Goal: Task Accomplishment & Management: Use online tool/utility

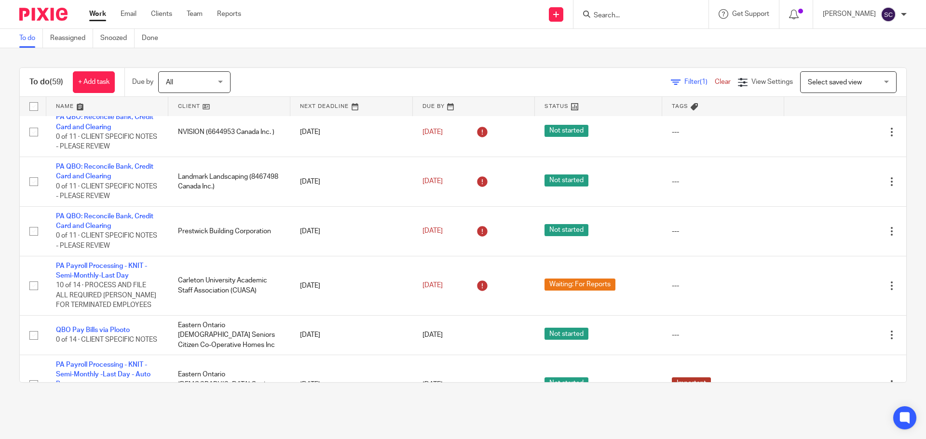
scroll to position [2520, 0]
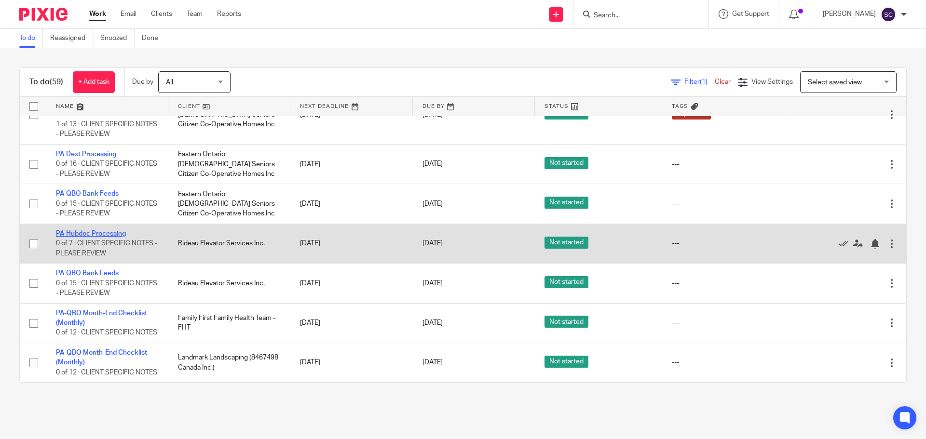
click at [68, 230] on link "PA Hubdoc Processing" at bounding box center [91, 233] width 70 height 7
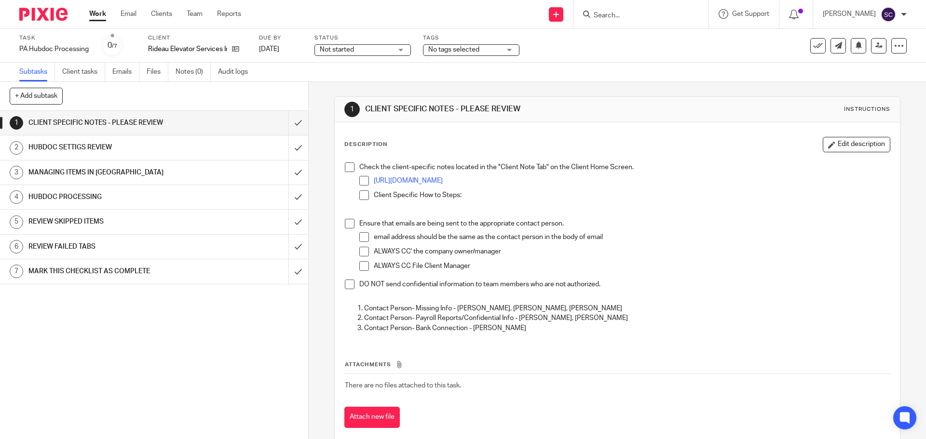
click at [346, 166] on span at bounding box center [350, 167] width 10 height 10
click at [346, 222] on span at bounding box center [350, 224] width 10 height 10
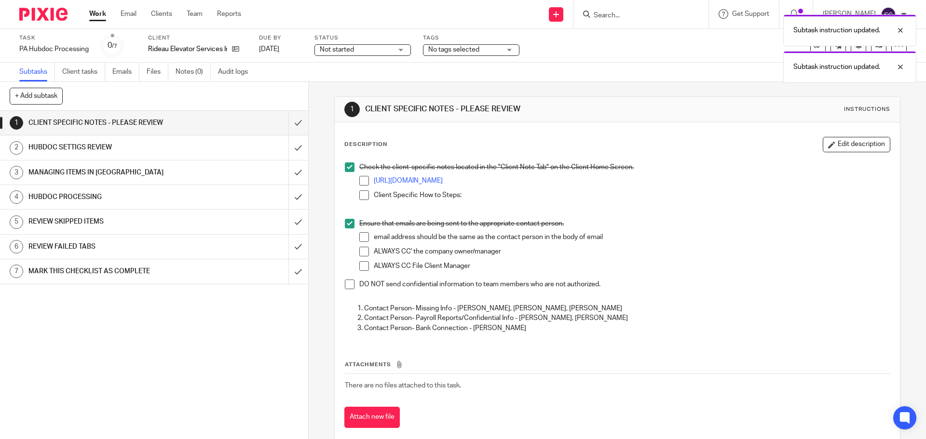
click at [347, 283] on span at bounding box center [350, 285] width 10 height 10
click at [286, 125] on input "submit" at bounding box center [154, 123] width 308 height 24
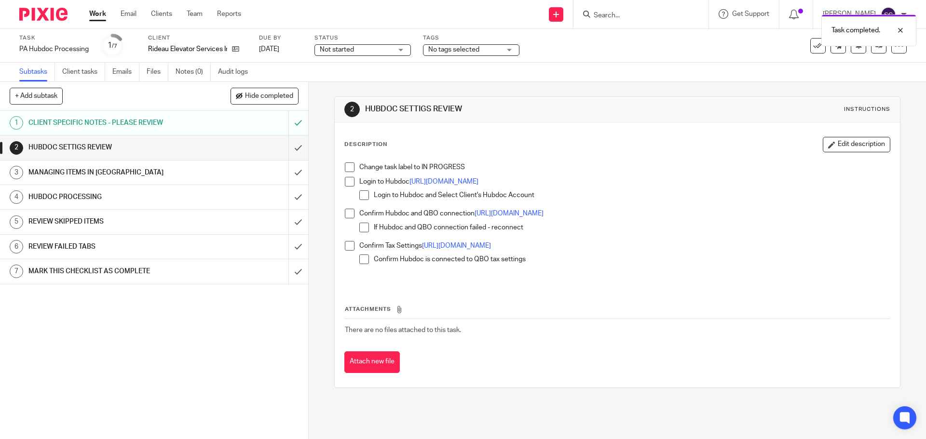
click at [346, 169] on span at bounding box center [350, 167] width 10 height 10
click at [346, 180] on span at bounding box center [350, 182] width 10 height 10
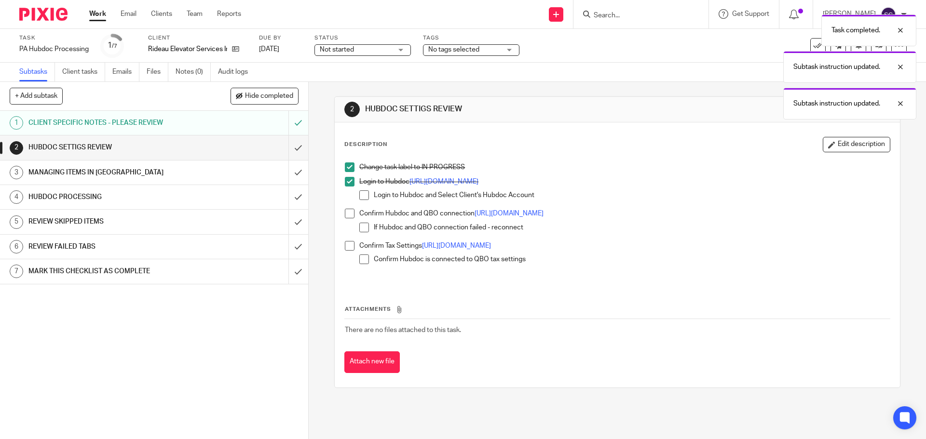
click at [345, 214] on span at bounding box center [350, 214] width 10 height 10
click at [345, 247] on span at bounding box center [350, 246] width 10 height 10
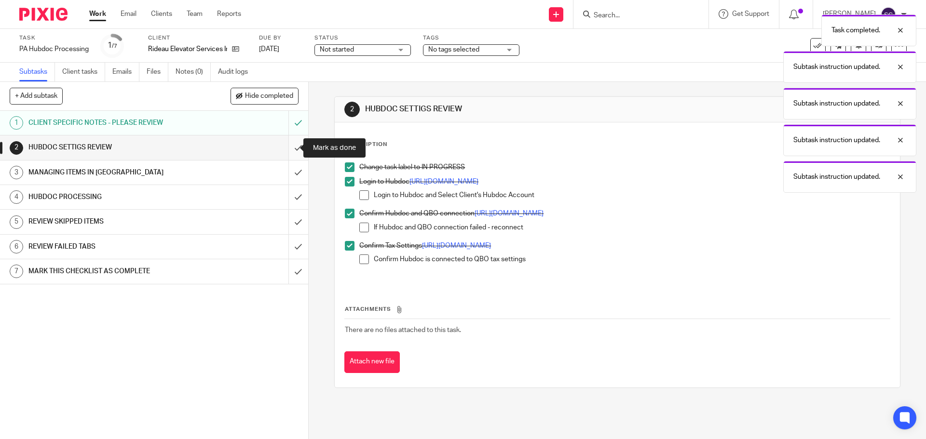
click at [286, 148] on input "submit" at bounding box center [154, 147] width 308 height 24
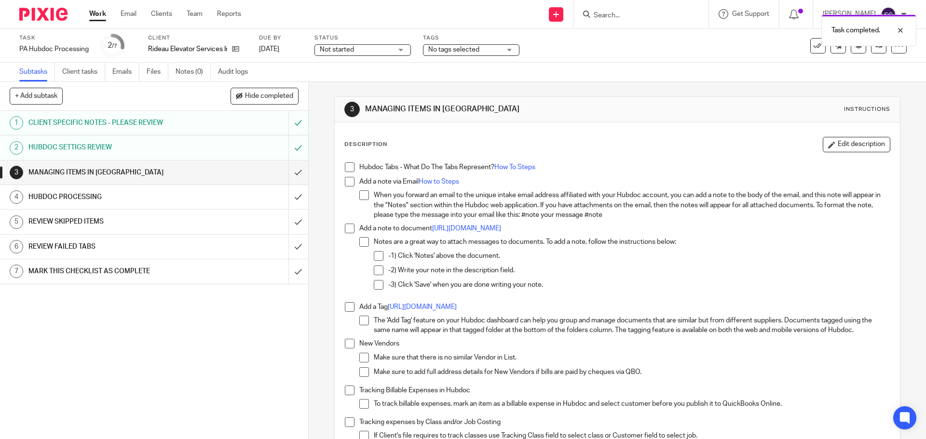
click at [347, 171] on span at bounding box center [350, 167] width 10 height 10
click at [348, 182] on span at bounding box center [350, 182] width 10 height 10
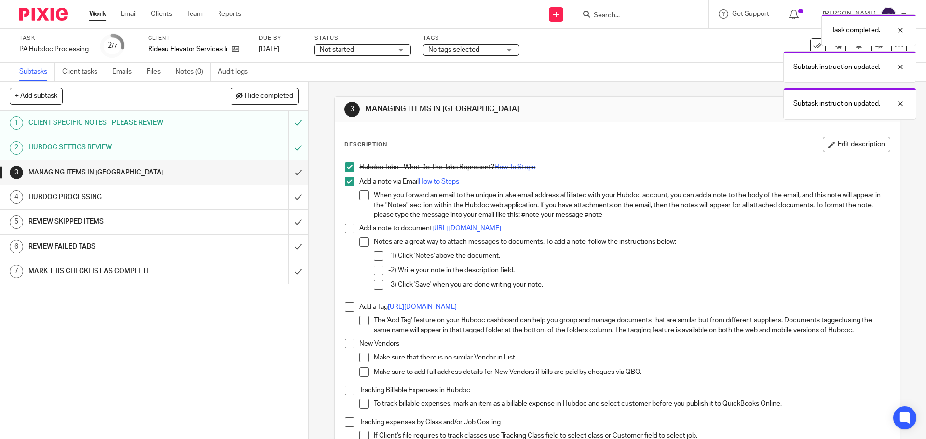
click at [345, 235] on li "Add a note to document https://bit.ly/378R7hI Notes are a great way to attach m…" at bounding box center [617, 263] width 544 height 79
click at [345, 227] on span at bounding box center [350, 229] width 10 height 10
click at [347, 311] on span at bounding box center [350, 307] width 10 height 10
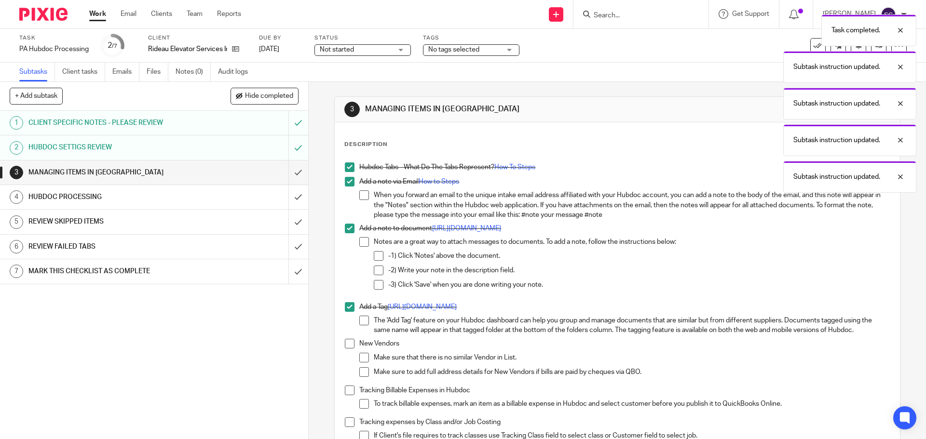
click at [346, 347] on span at bounding box center [350, 344] width 10 height 10
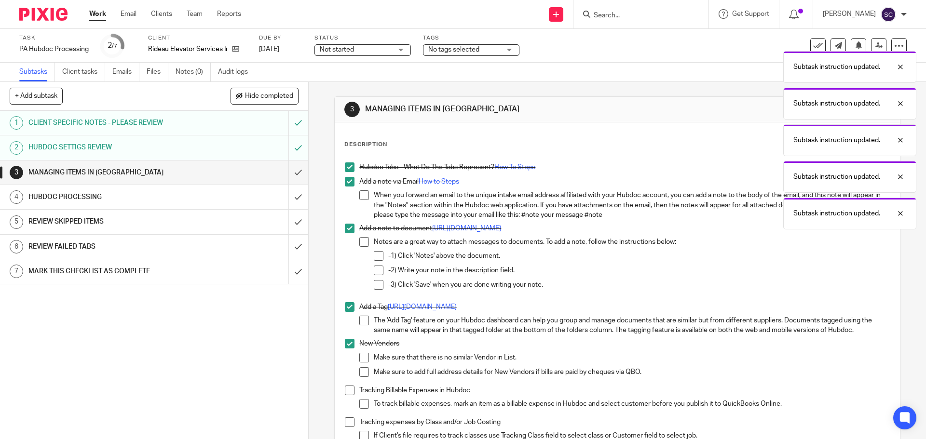
click at [347, 393] on span at bounding box center [350, 391] width 10 height 10
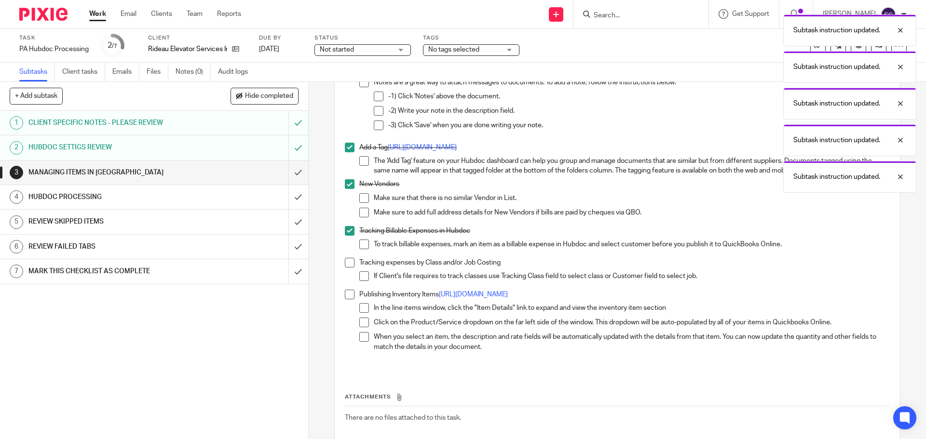
scroll to position [211, 0]
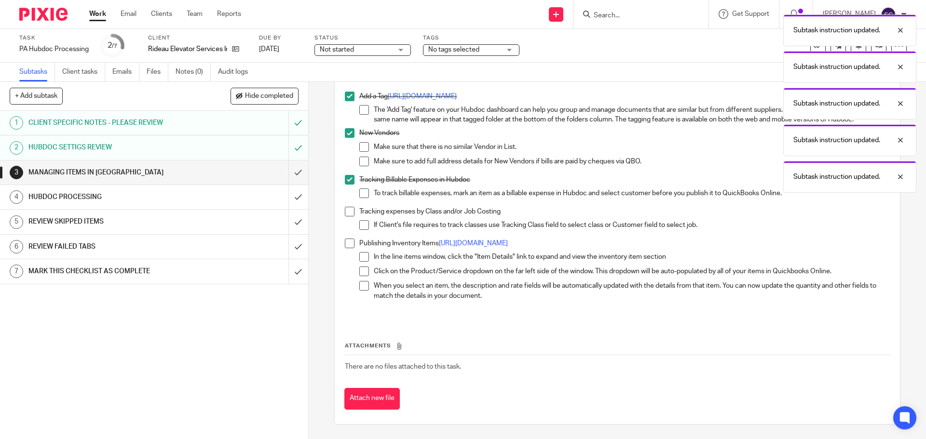
click at [346, 209] on span at bounding box center [350, 212] width 10 height 10
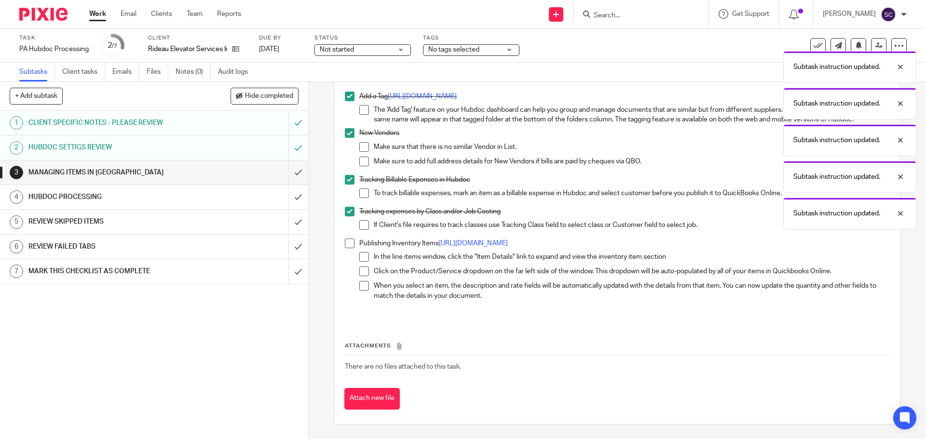
click at [346, 243] on span at bounding box center [350, 244] width 10 height 10
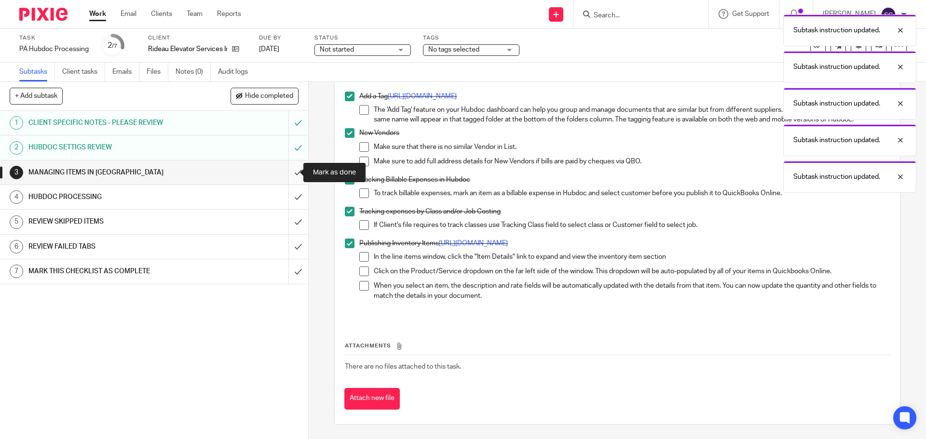
click at [287, 172] on input "submit" at bounding box center [154, 173] width 308 height 24
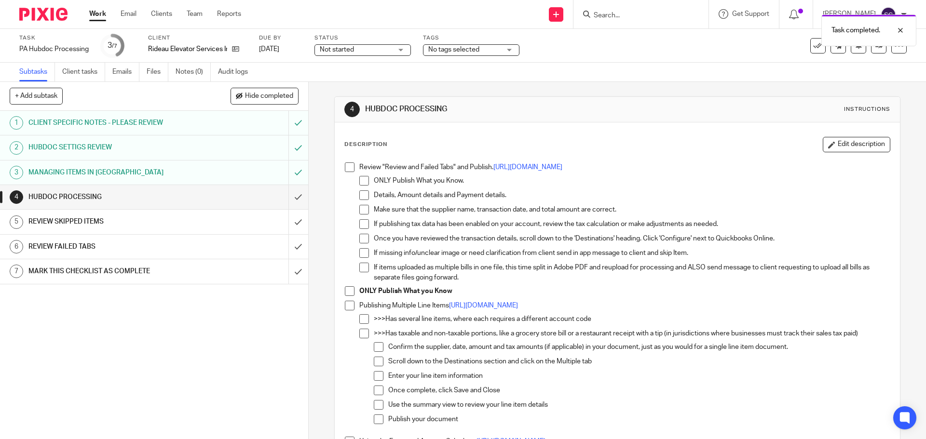
click at [347, 165] on span at bounding box center [350, 167] width 10 height 10
click at [345, 290] on span at bounding box center [350, 291] width 10 height 10
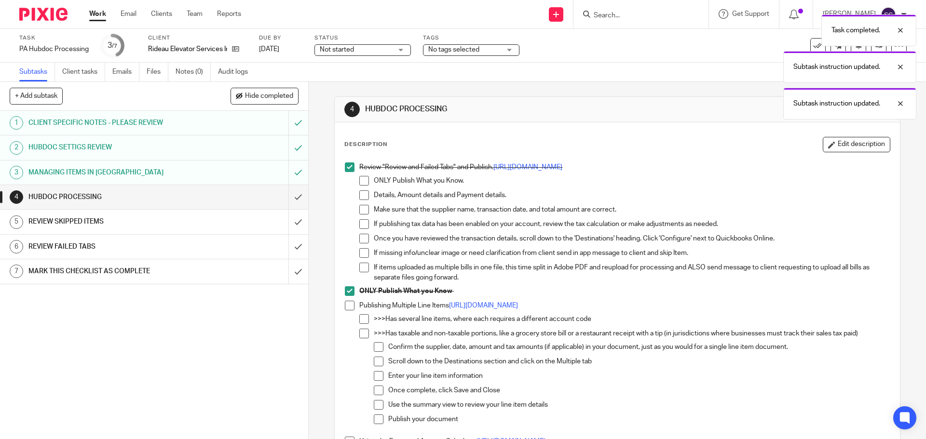
click at [345, 306] on span at bounding box center [350, 306] width 10 height 10
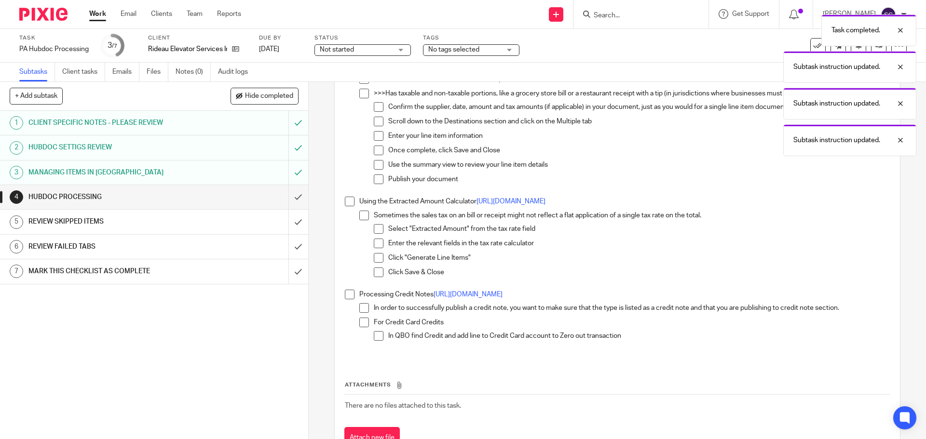
scroll to position [241, 0]
click at [345, 202] on span at bounding box center [350, 201] width 10 height 10
click at [345, 293] on span at bounding box center [350, 294] width 10 height 10
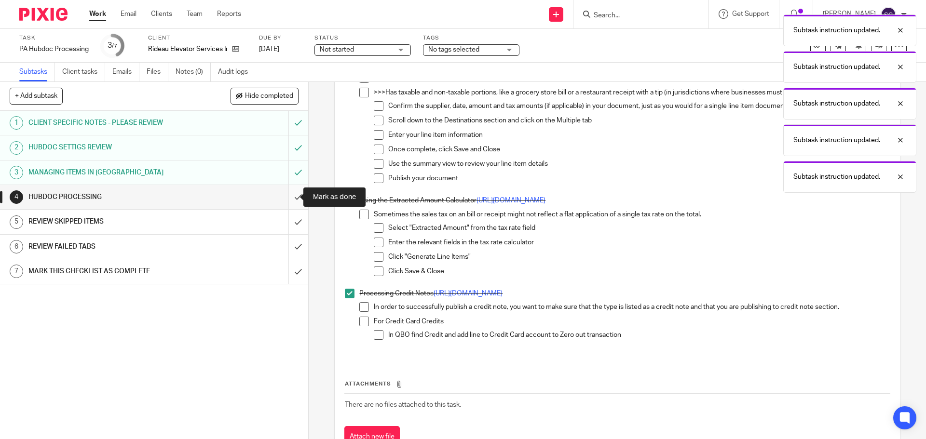
click at [288, 199] on input "submit" at bounding box center [154, 197] width 308 height 24
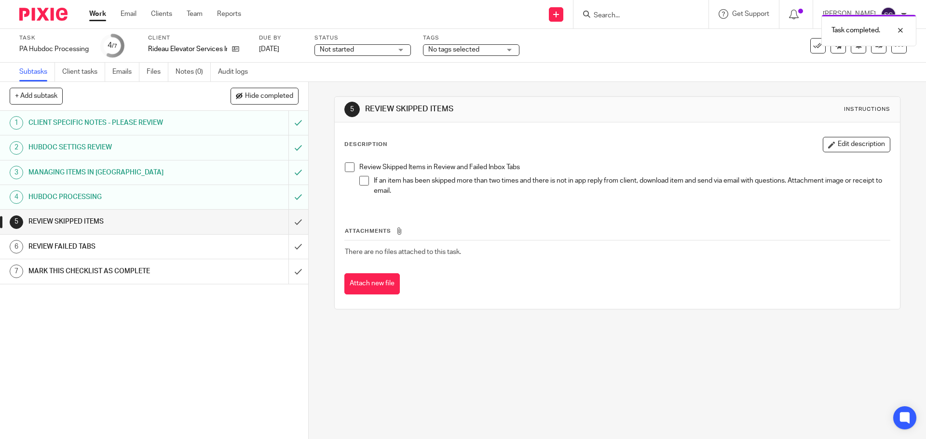
click at [345, 167] on span at bounding box center [350, 167] width 10 height 10
click at [285, 222] on input "submit" at bounding box center [154, 222] width 308 height 24
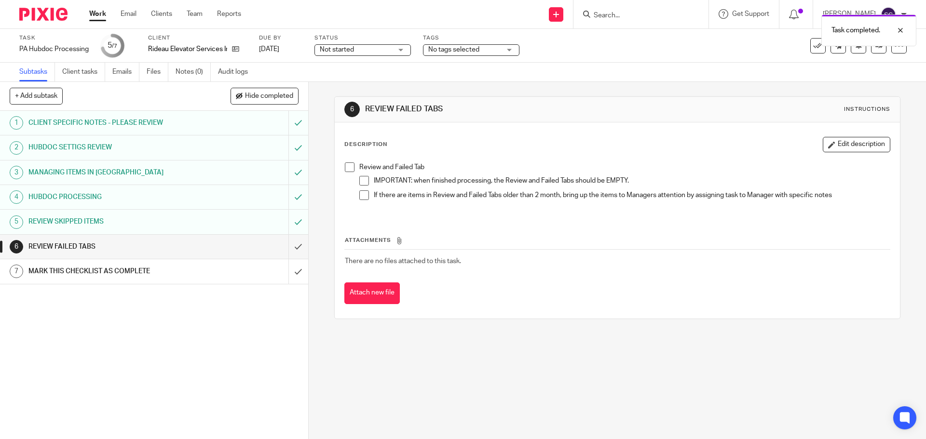
click at [347, 166] on span at bounding box center [350, 167] width 10 height 10
click at [286, 243] on input "submit" at bounding box center [154, 247] width 308 height 24
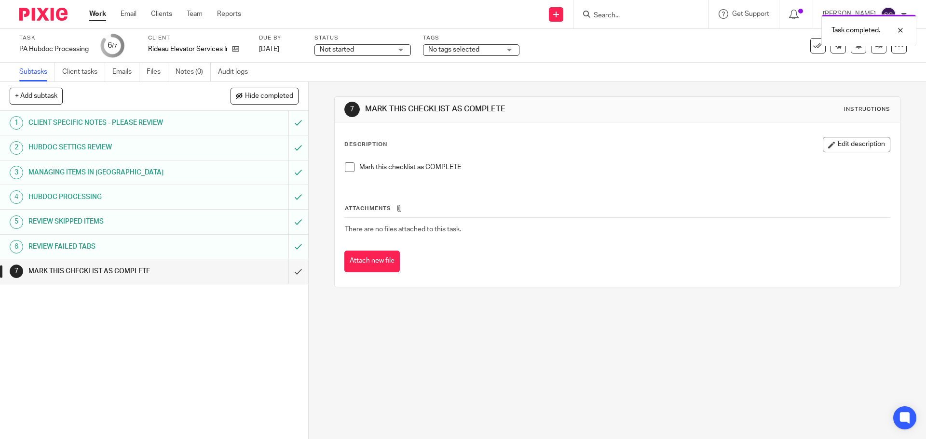
click at [349, 166] on span at bounding box center [350, 167] width 10 height 10
drag, startPoint x: 290, startPoint y: 272, endPoint x: 303, endPoint y: 296, distance: 26.7
click at [290, 272] on input "submit" at bounding box center [154, 271] width 308 height 24
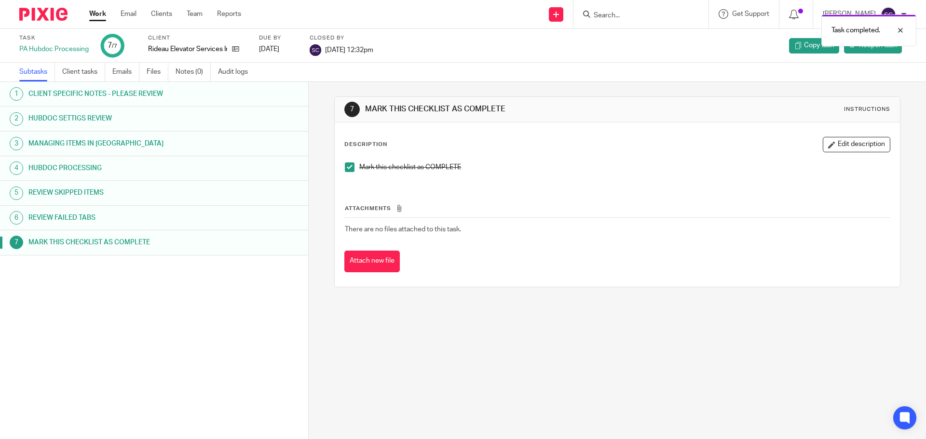
click at [98, 14] on link "Work" at bounding box center [97, 14] width 17 height 10
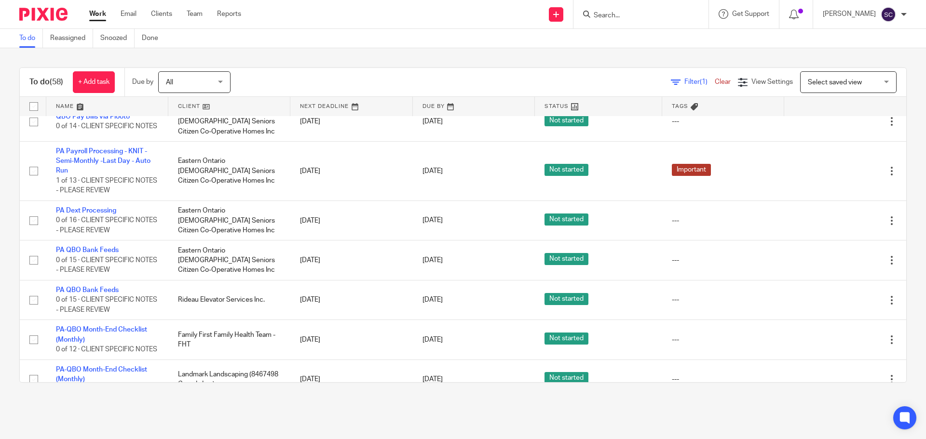
scroll to position [2481, 0]
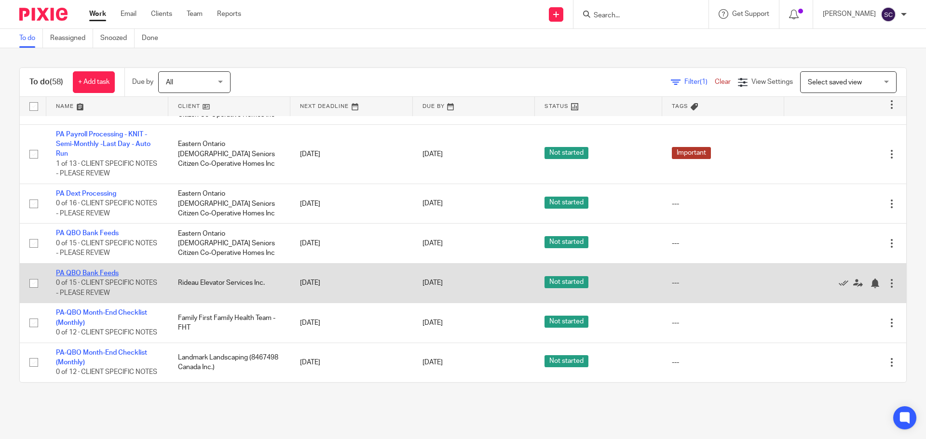
click at [86, 270] on link "PA QBO Bank Feeds" at bounding box center [87, 273] width 63 height 7
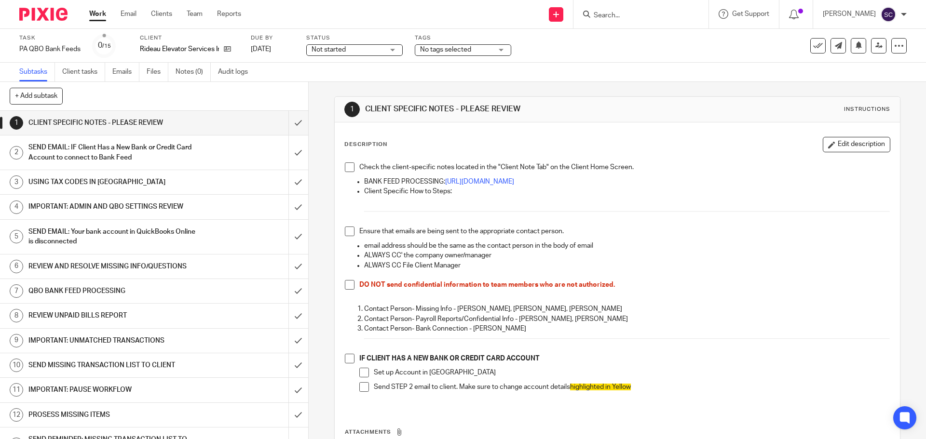
click at [345, 169] on span at bounding box center [350, 167] width 10 height 10
click at [346, 231] on span at bounding box center [350, 232] width 10 height 10
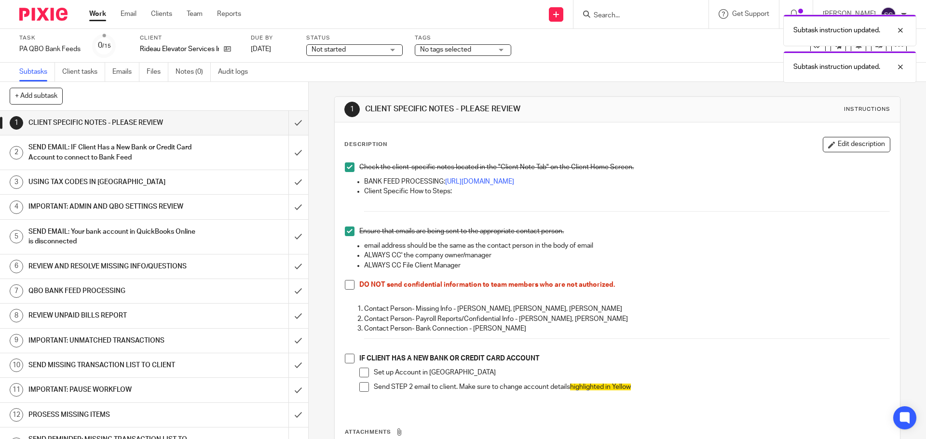
click at [345, 284] on span at bounding box center [350, 285] width 10 height 10
click at [346, 357] on span at bounding box center [350, 359] width 10 height 10
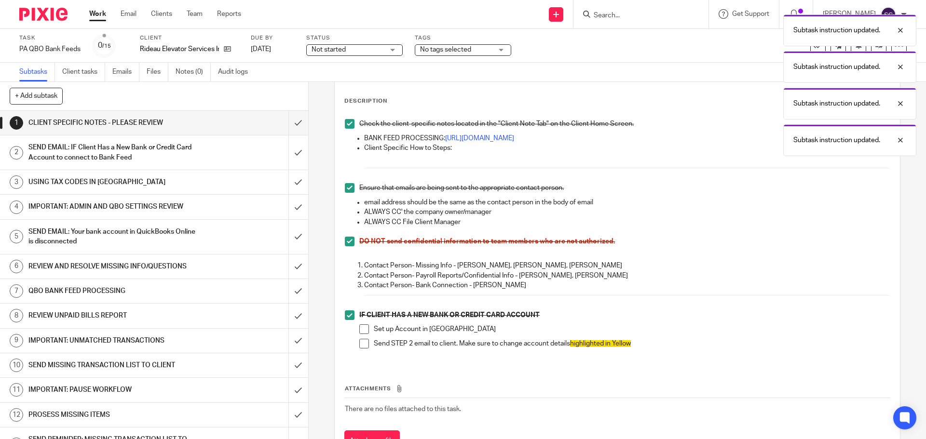
scroll to position [86, 0]
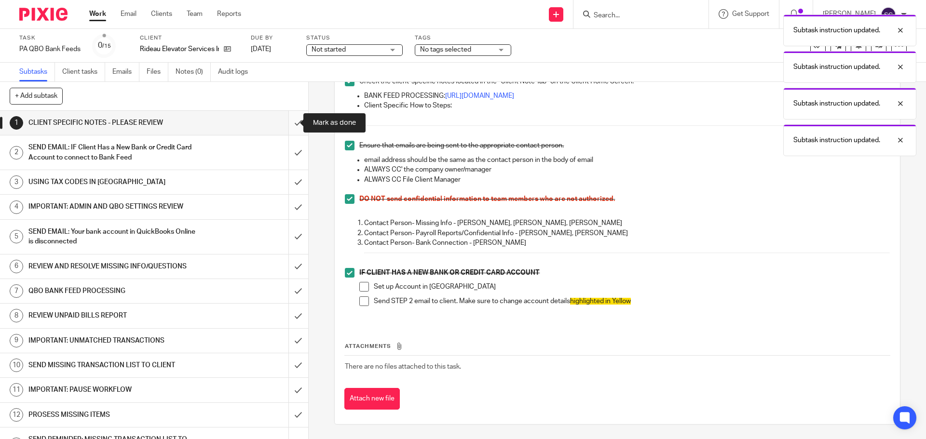
click at [286, 123] on input "submit" at bounding box center [154, 123] width 308 height 24
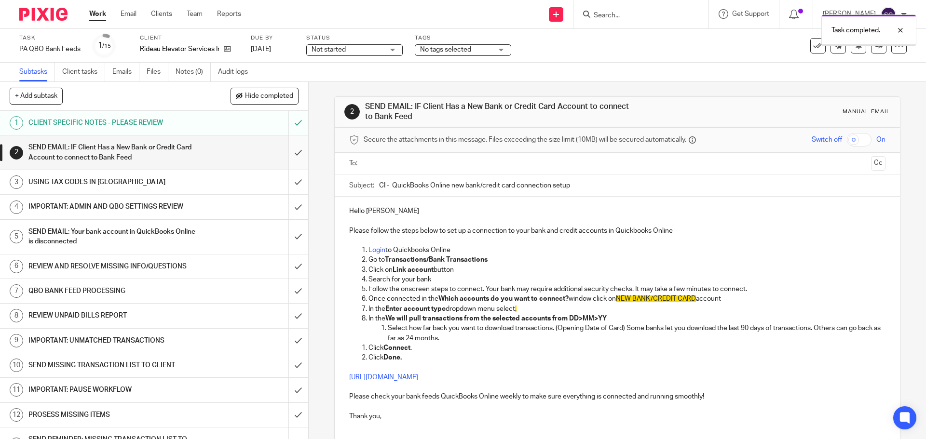
click at [288, 153] on input "submit" at bounding box center [154, 152] width 308 height 34
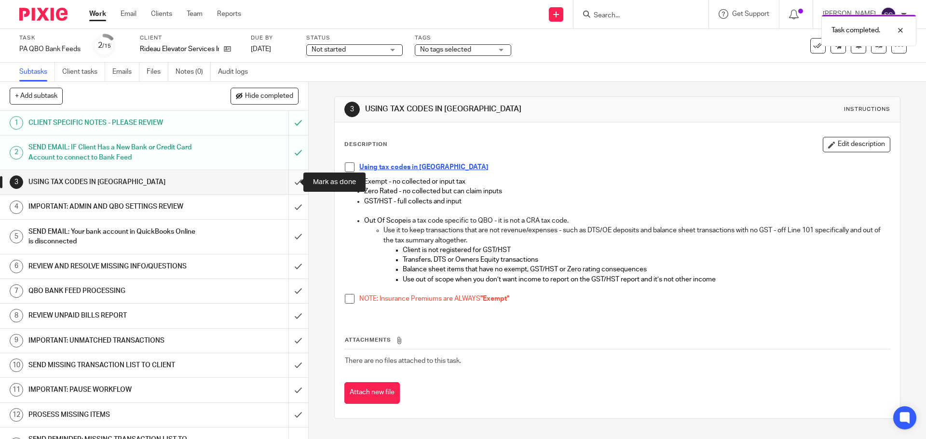
click at [287, 184] on input "submit" at bounding box center [154, 182] width 308 height 24
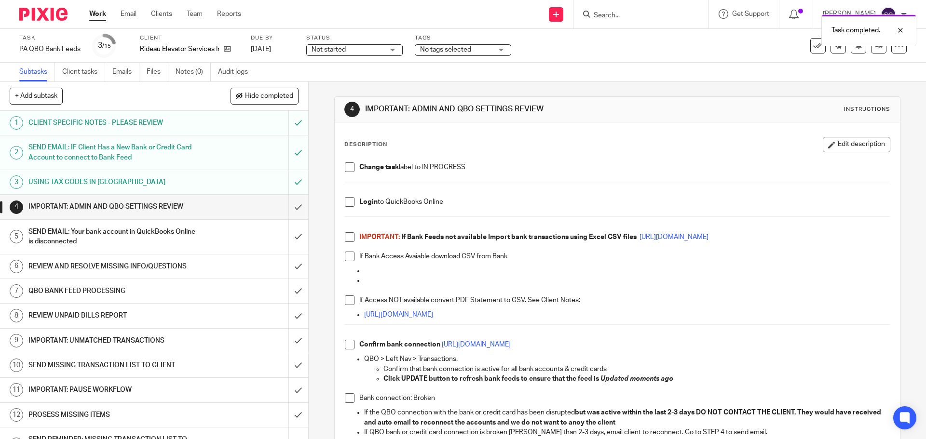
click at [347, 165] on span at bounding box center [350, 167] width 10 height 10
click at [345, 206] on span at bounding box center [350, 202] width 10 height 10
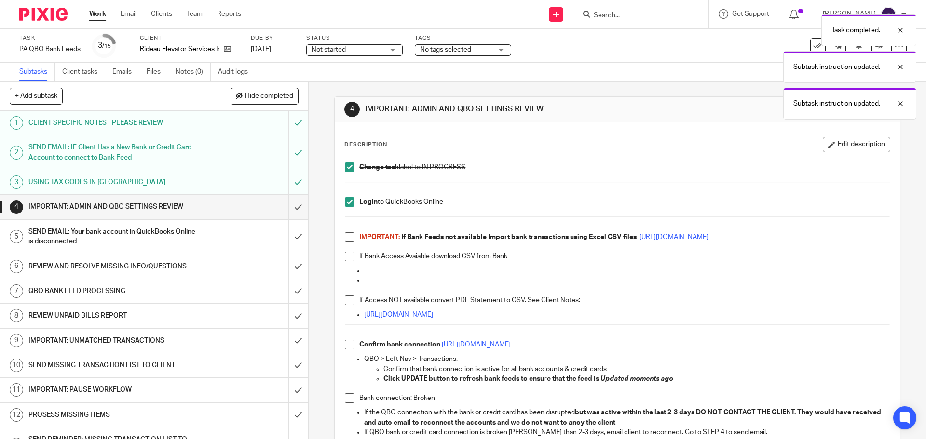
click at [345, 233] on span at bounding box center [350, 237] width 10 height 10
click at [347, 254] on span at bounding box center [350, 257] width 10 height 10
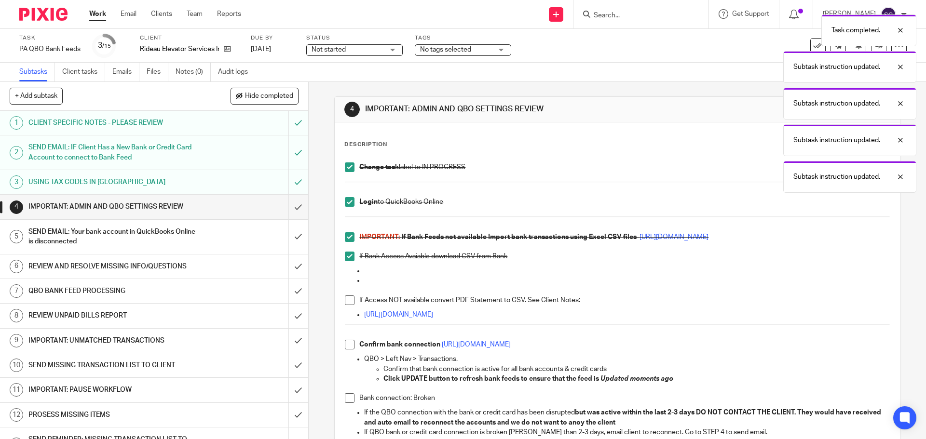
click at [347, 300] on span at bounding box center [350, 301] width 10 height 10
click at [350, 350] on li "Confirm bank connection https://intuit.me/3lRO0ip" at bounding box center [617, 347] width 544 height 14
click at [345, 343] on span at bounding box center [350, 345] width 10 height 10
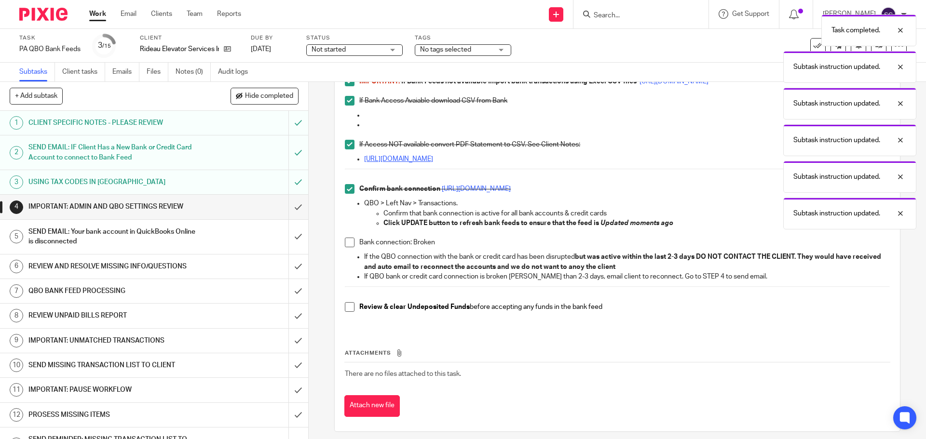
scroll to position [163, 0]
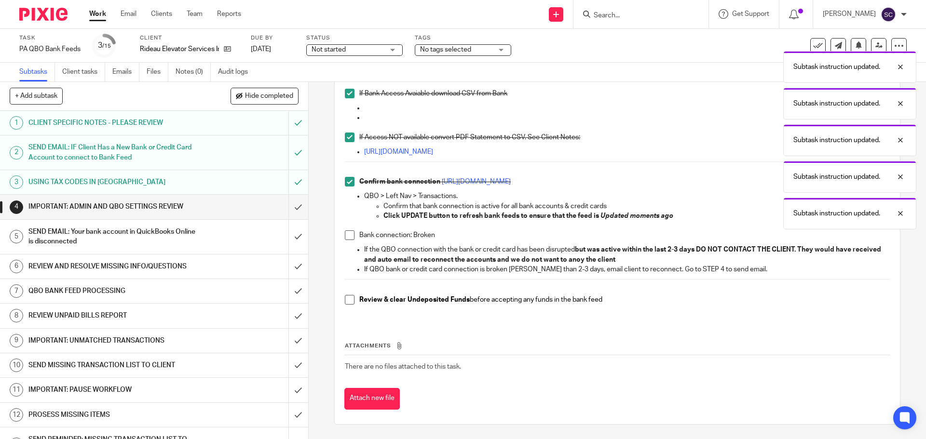
click at [345, 233] on span at bounding box center [350, 235] width 10 height 10
drag, startPoint x: 349, startPoint y: 297, endPoint x: 307, endPoint y: 220, distance: 87.6
click at [348, 297] on span at bounding box center [350, 300] width 10 height 10
click at [288, 207] on input "submit" at bounding box center [154, 207] width 308 height 24
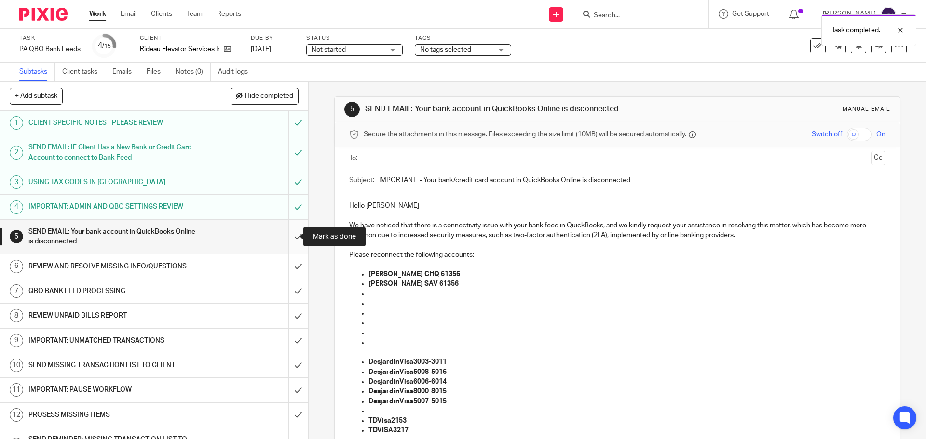
click at [286, 239] on input "submit" at bounding box center [154, 237] width 308 height 34
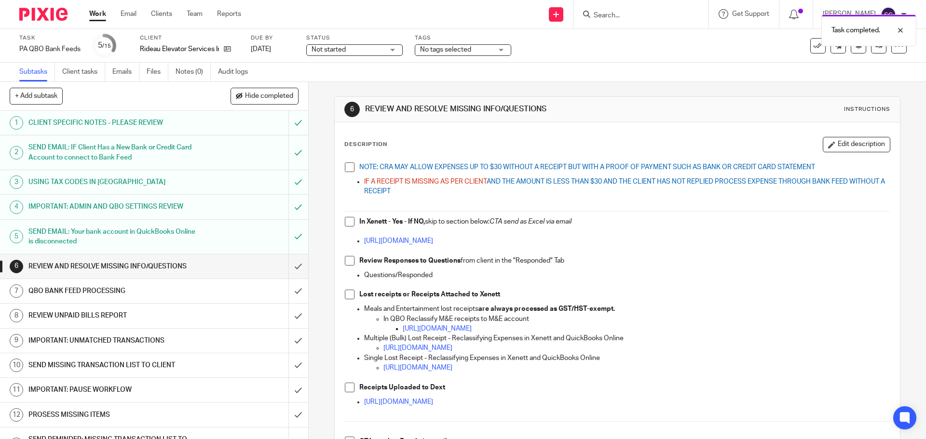
click at [345, 170] on span at bounding box center [350, 167] width 10 height 10
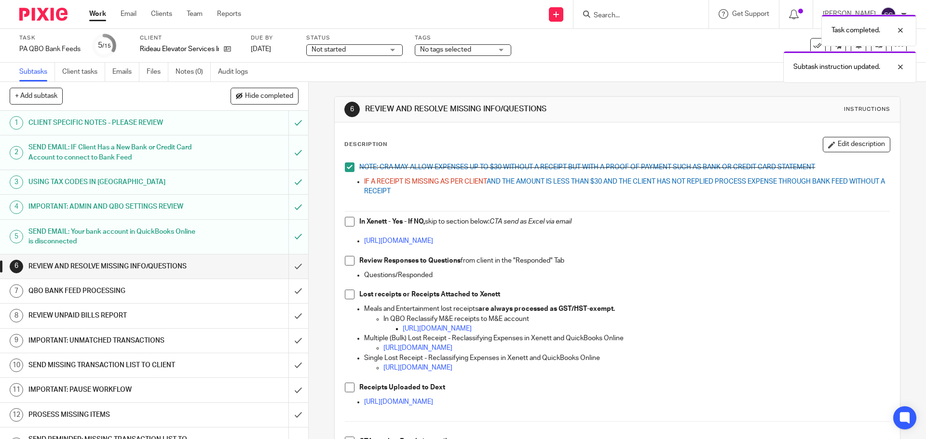
click at [346, 224] on span at bounding box center [350, 222] width 10 height 10
click at [347, 262] on span at bounding box center [350, 261] width 10 height 10
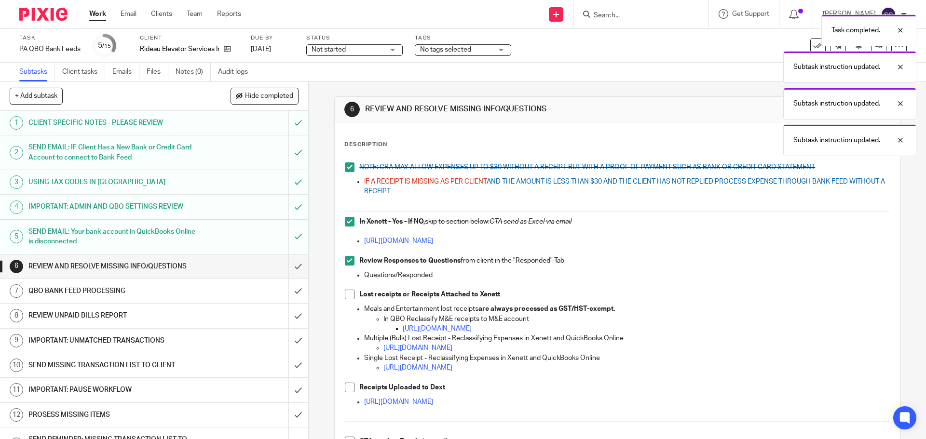
drag, startPoint x: 347, startPoint y: 295, endPoint x: 351, endPoint y: 351, distance: 56.5
click at [346, 295] on span at bounding box center [350, 295] width 10 height 10
click at [348, 387] on span at bounding box center [350, 388] width 10 height 10
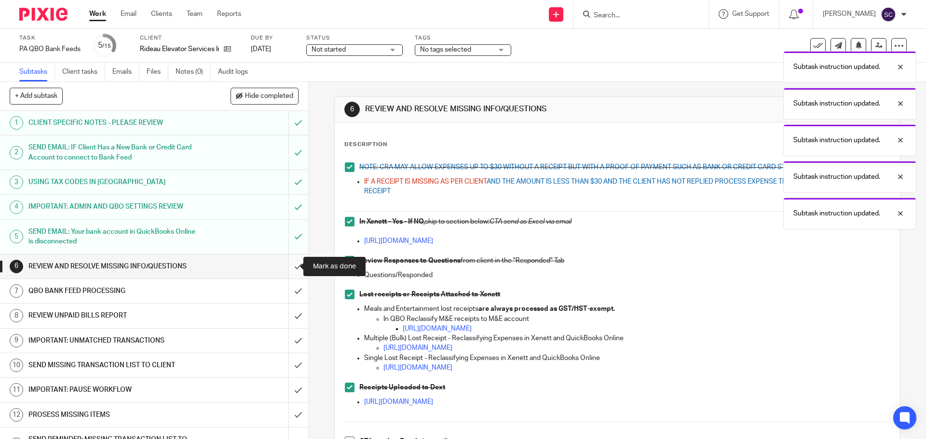
click at [287, 266] on input "submit" at bounding box center [154, 267] width 308 height 24
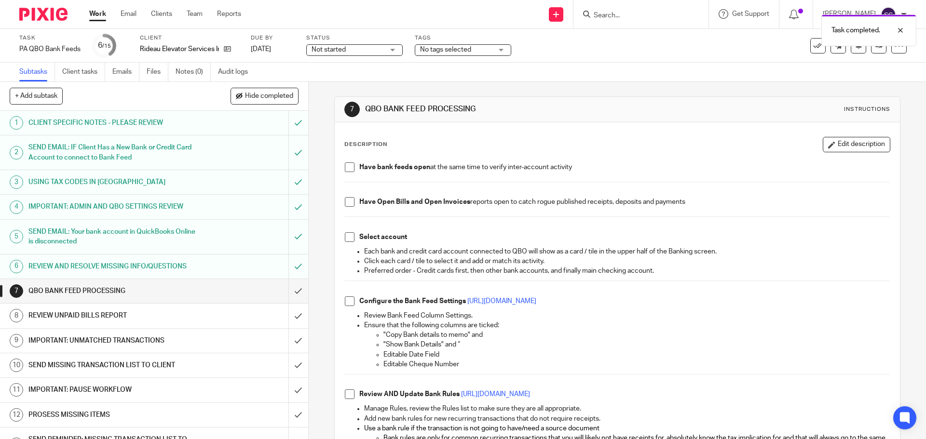
click at [348, 165] on span at bounding box center [350, 167] width 10 height 10
click at [349, 205] on span at bounding box center [350, 202] width 10 height 10
click at [350, 238] on span at bounding box center [350, 237] width 10 height 10
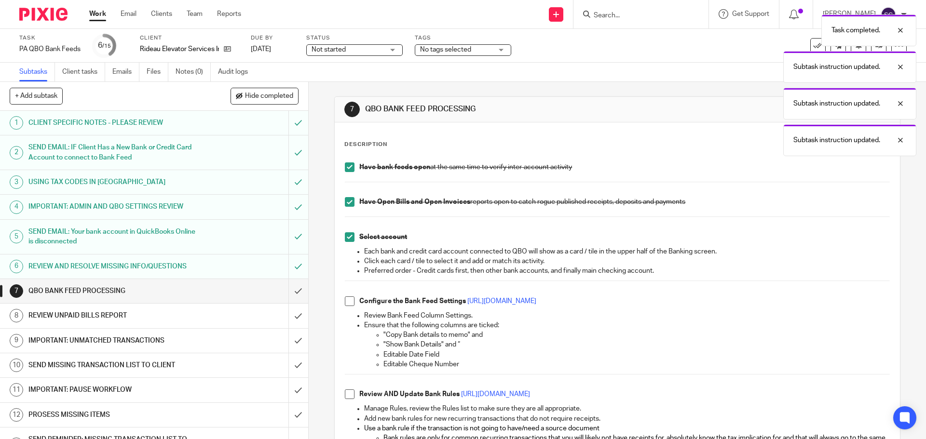
click at [345, 302] on span at bounding box center [350, 302] width 10 height 10
click at [346, 395] on span at bounding box center [350, 395] width 10 height 10
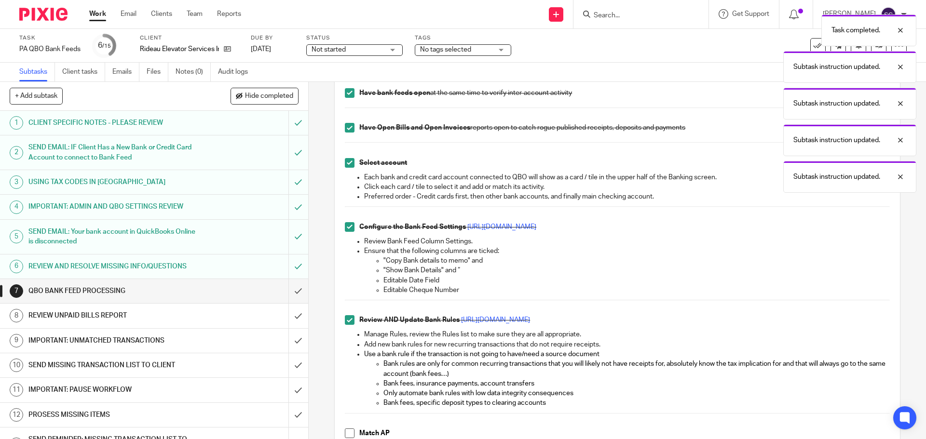
scroll to position [241, 0]
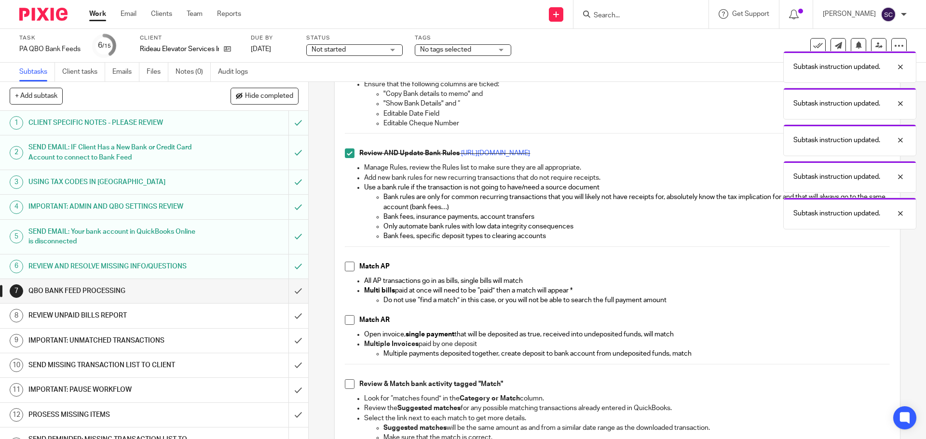
click at [345, 267] on span at bounding box center [350, 267] width 10 height 10
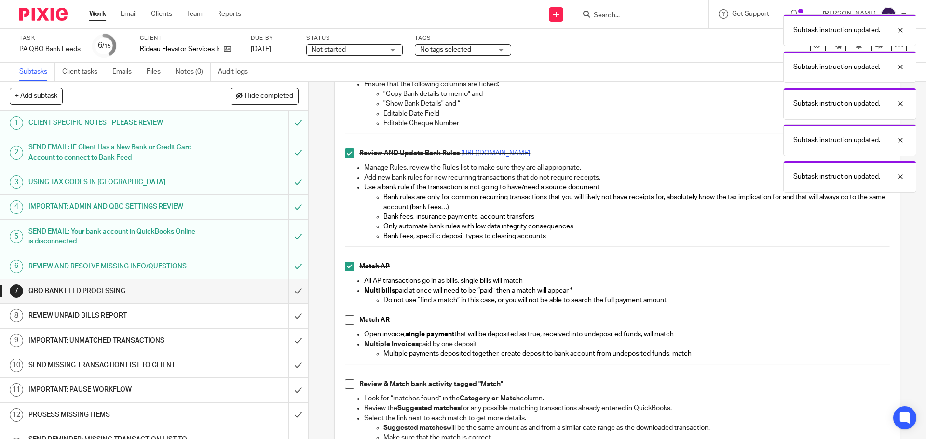
click at [346, 321] on span at bounding box center [350, 320] width 10 height 10
click at [348, 384] on span at bounding box center [350, 384] width 10 height 10
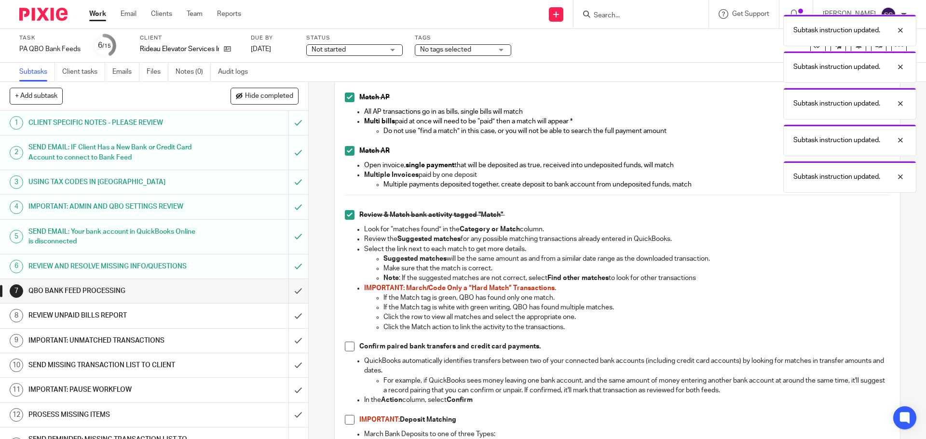
scroll to position [482, 0]
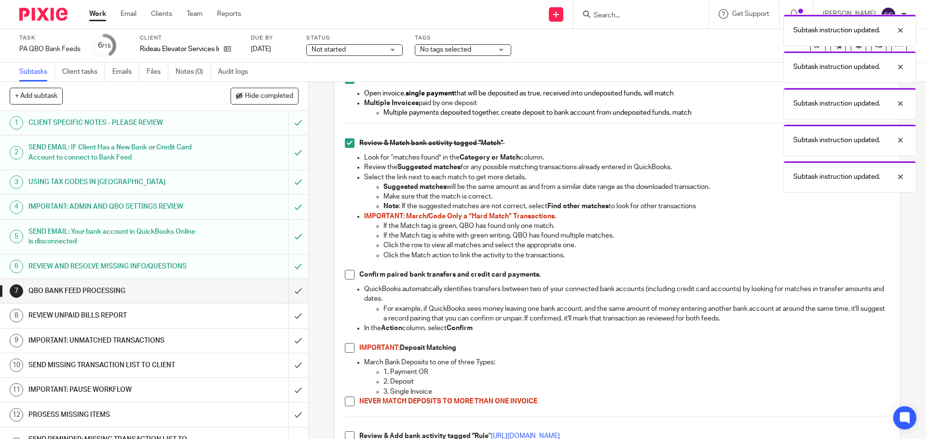
click at [347, 274] on span at bounding box center [350, 275] width 10 height 10
click at [347, 351] on span at bounding box center [350, 348] width 10 height 10
click at [345, 400] on span at bounding box center [350, 402] width 10 height 10
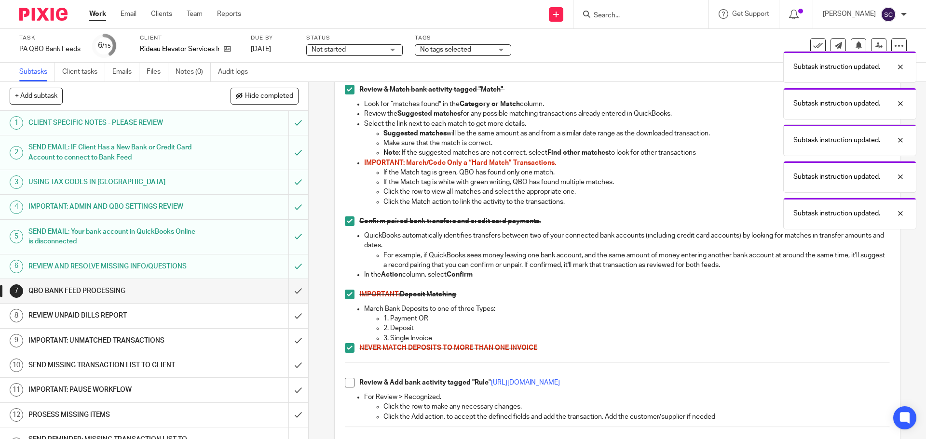
scroll to position [723, 0]
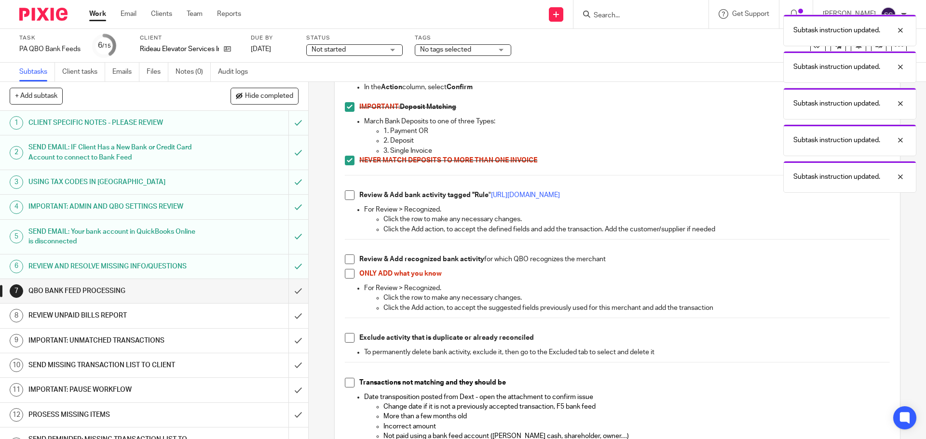
click at [346, 195] on span at bounding box center [350, 195] width 10 height 10
click at [347, 258] on span at bounding box center [350, 260] width 10 height 10
drag, startPoint x: 344, startPoint y: 276, endPoint x: 343, endPoint y: 282, distance: 5.4
click at [345, 277] on span at bounding box center [350, 274] width 10 height 10
click at [345, 337] on span at bounding box center [350, 338] width 10 height 10
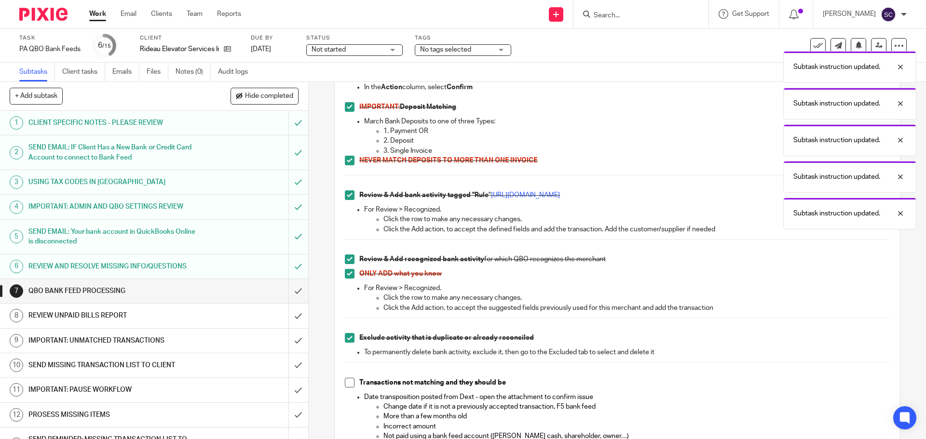
click at [345, 386] on span at bounding box center [350, 383] width 10 height 10
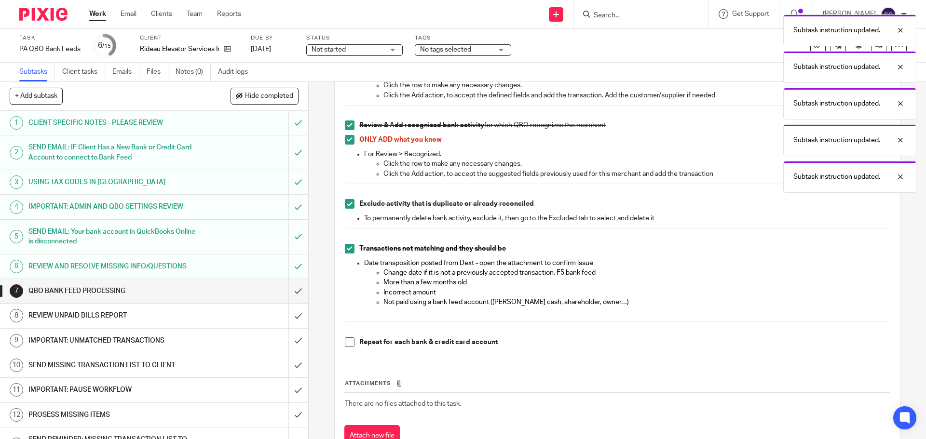
scroll to position [894, 0]
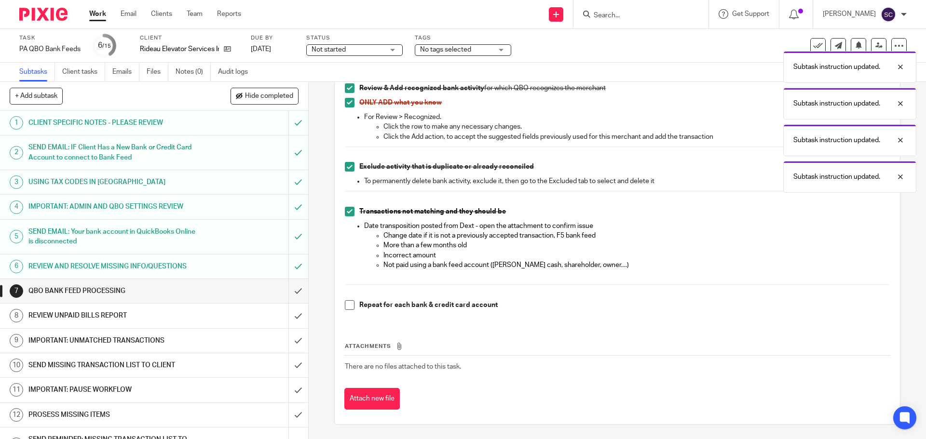
click at [345, 304] on span at bounding box center [350, 305] width 10 height 10
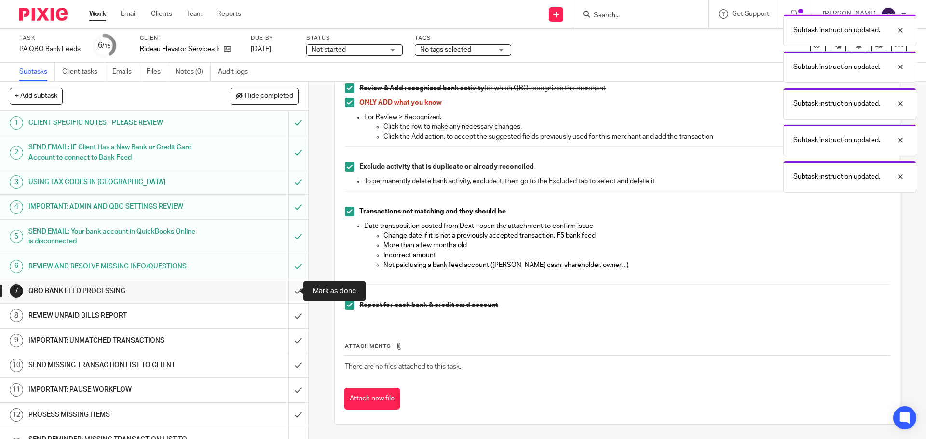
click at [288, 292] on input "submit" at bounding box center [154, 291] width 308 height 24
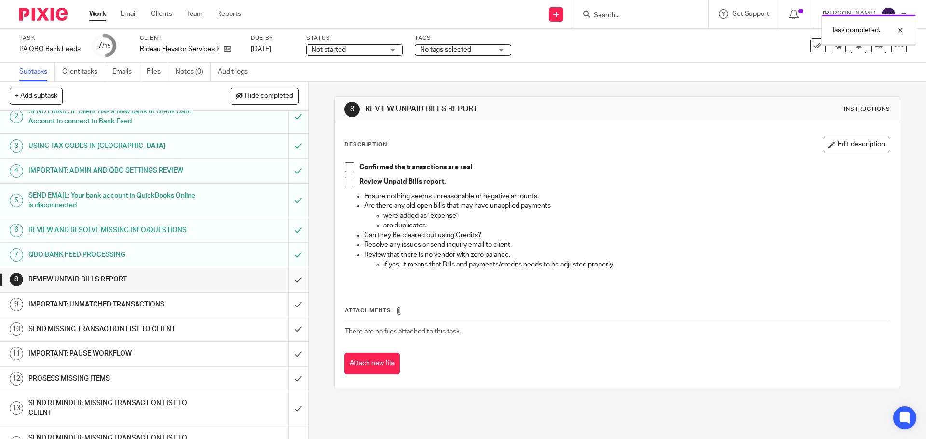
scroll to position [82, 0]
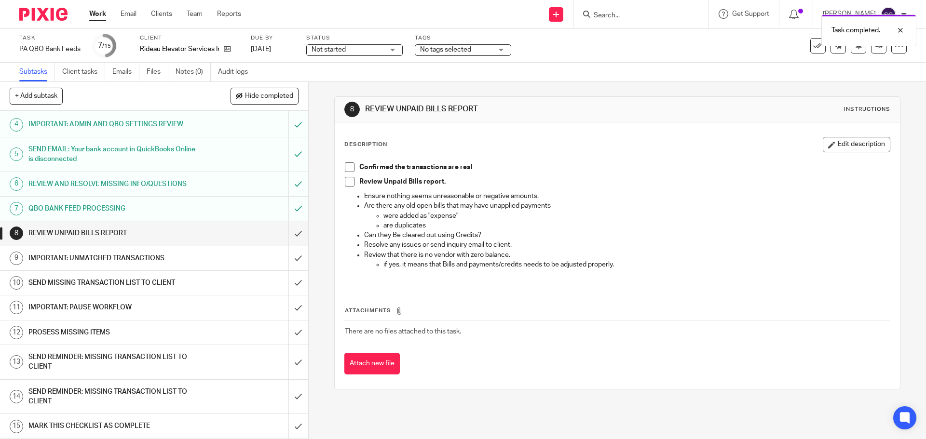
click at [345, 168] on span at bounding box center [350, 167] width 10 height 10
click at [347, 181] on span at bounding box center [350, 182] width 10 height 10
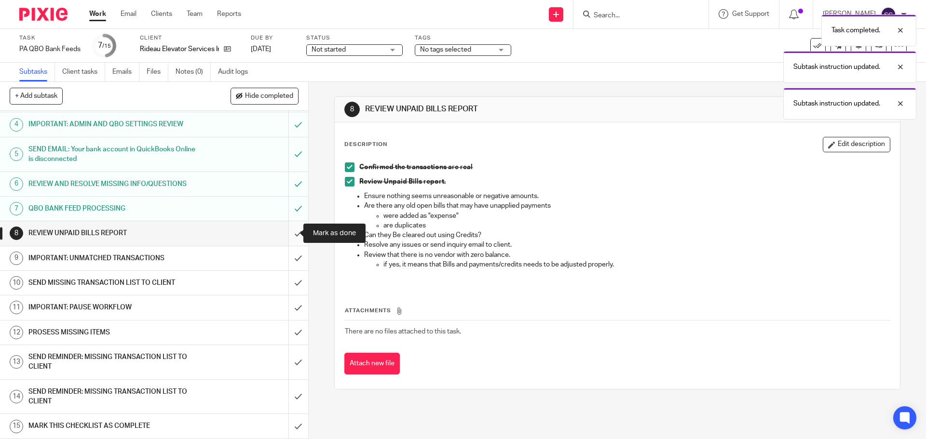
click at [288, 234] on input "submit" at bounding box center [154, 233] width 308 height 24
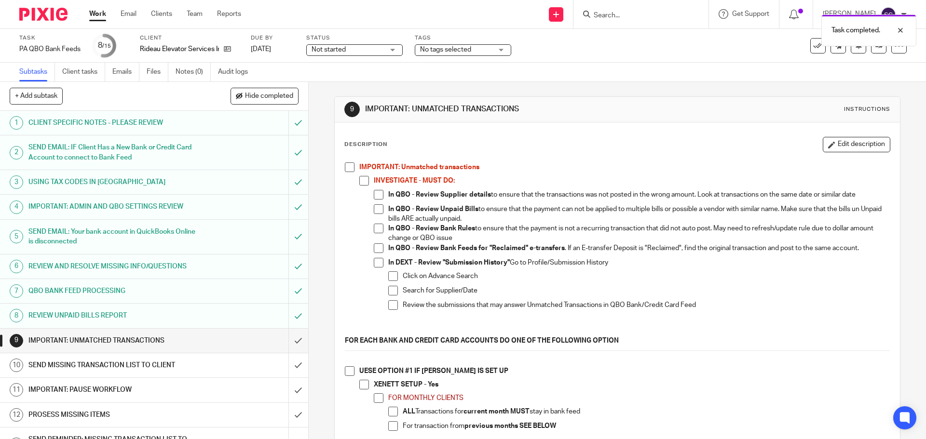
click at [345, 165] on span at bounding box center [350, 167] width 10 height 10
click at [348, 372] on span at bounding box center [350, 371] width 10 height 10
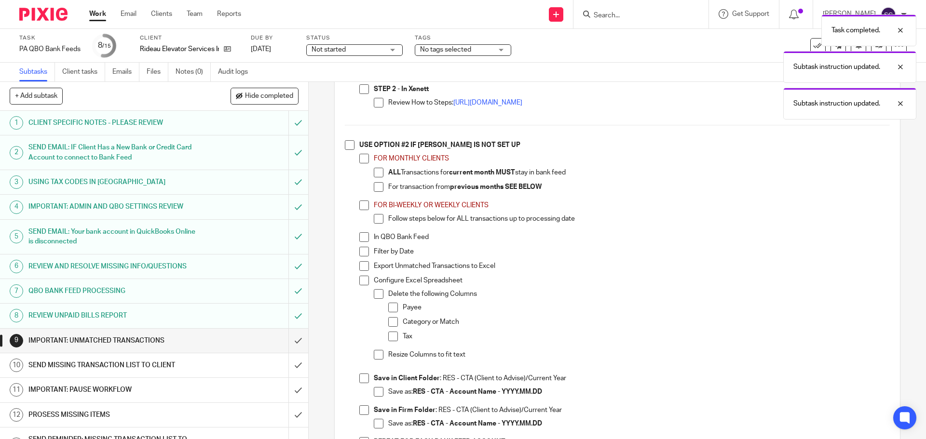
scroll to position [579, 0]
click at [346, 143] on span at bounding box center [350, 145] width 10 height 10
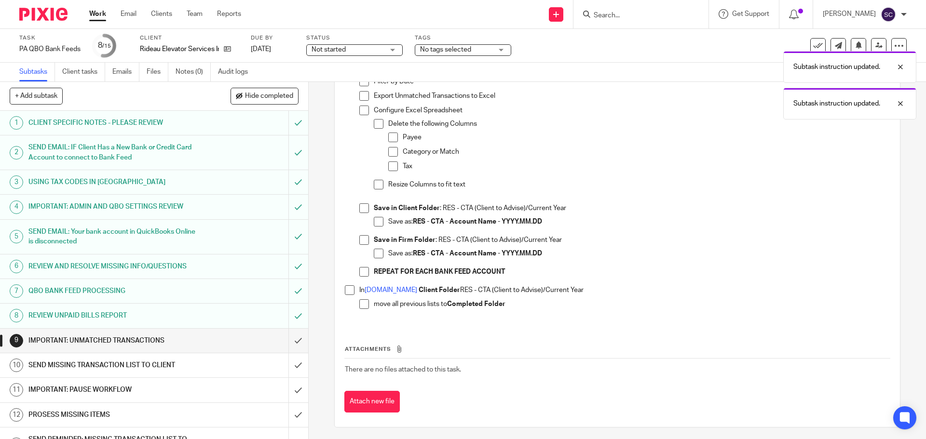
scroll to position [751, 0]
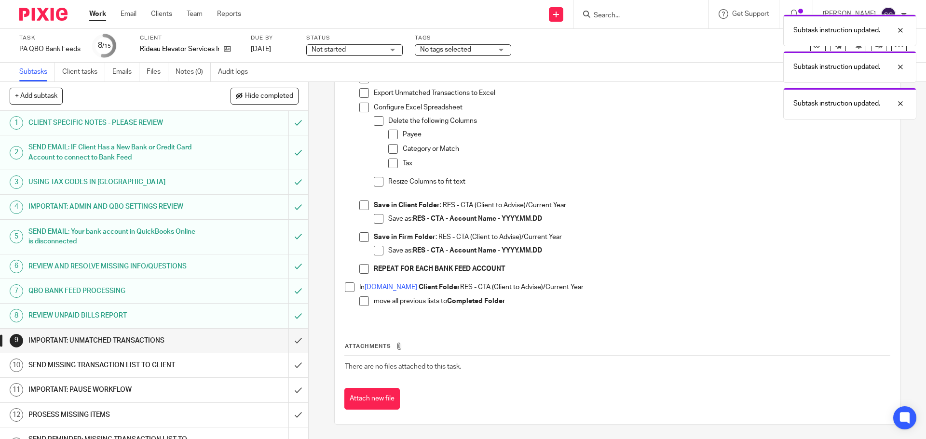
click at [347, 285] on span at bounding box center [350, 288] width 10 height 10
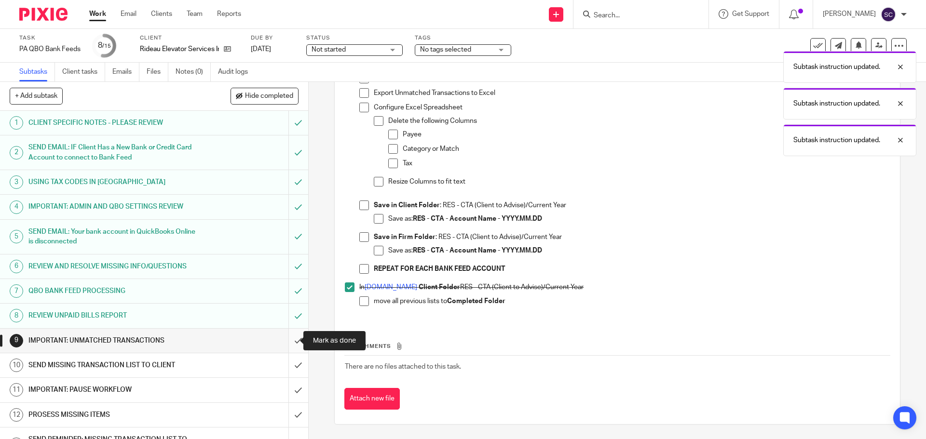
click at [290, 340] on input "submit" at bounding box center [154, 341] width 308 height 24
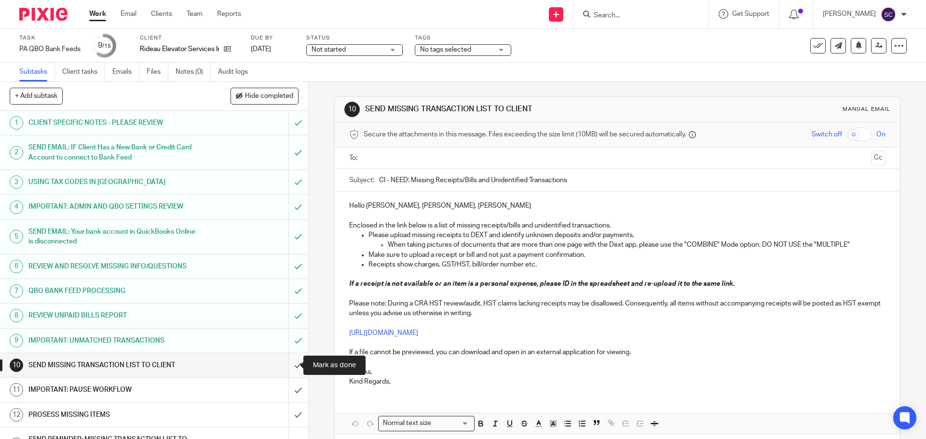
click at [286, 365] on input "submit" at bounding box center [154, 365] width 308 height 24
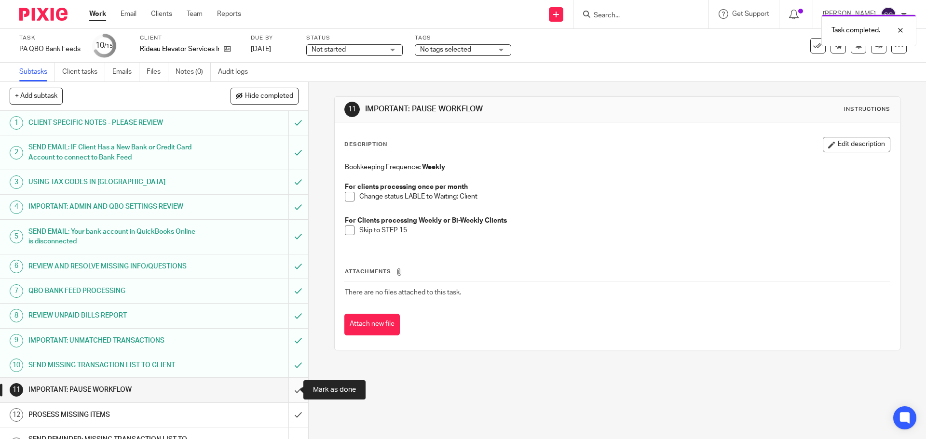
click at [288, 392] on input "submit" at bounding box center [154, 390] width 308 height 24
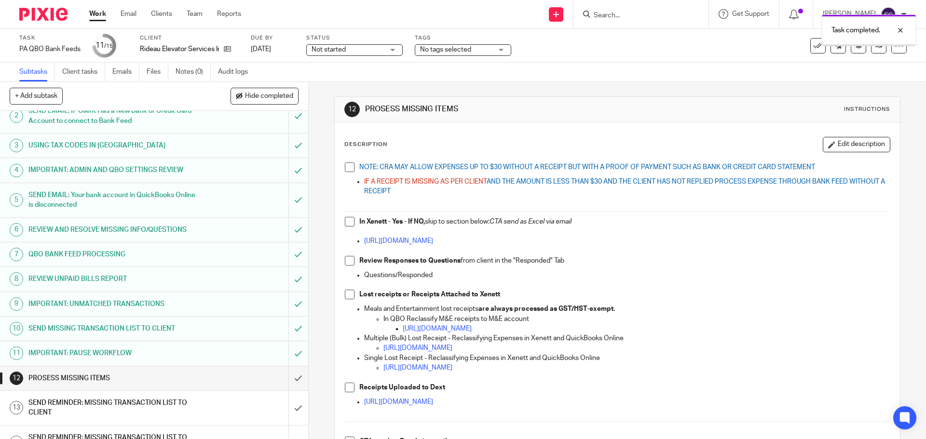
scroll to position [82, 0]
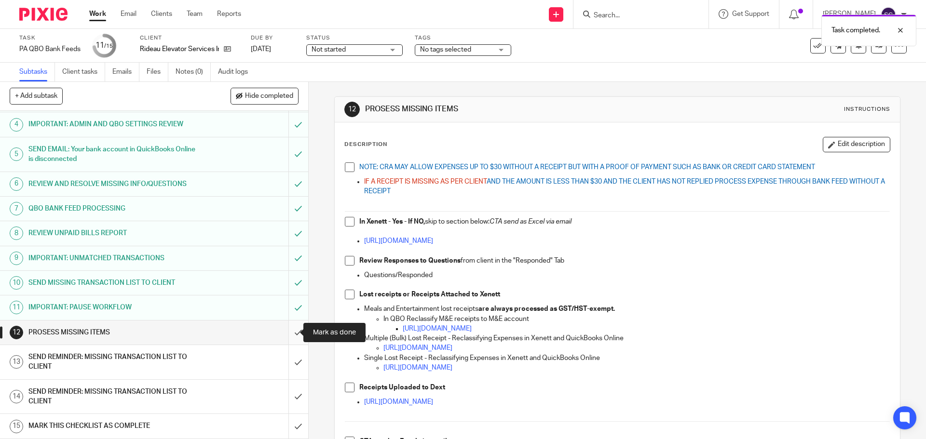
click at [288, 333] on input "submit" at bounding box center [154, 333] width 308 height 24
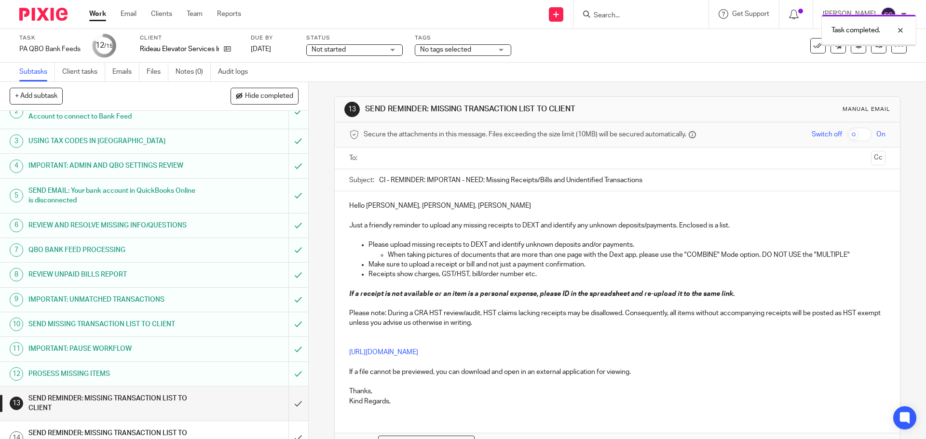
scroll to position [82, 0]
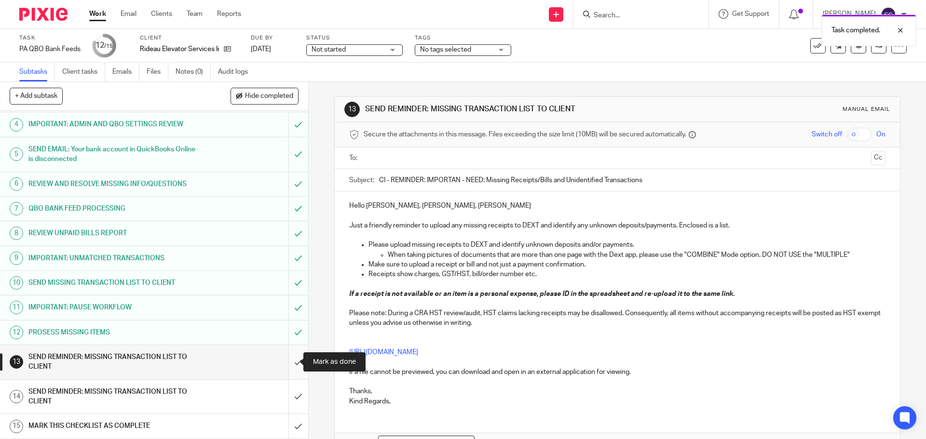
click at [287, 362] on input "submit" at bounding box center [154, 362] width 308 height 34
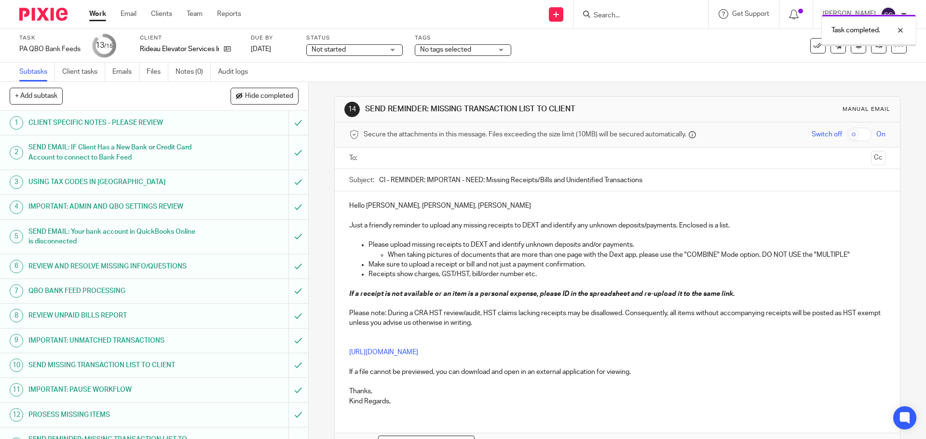
scroll to position [82, 0]
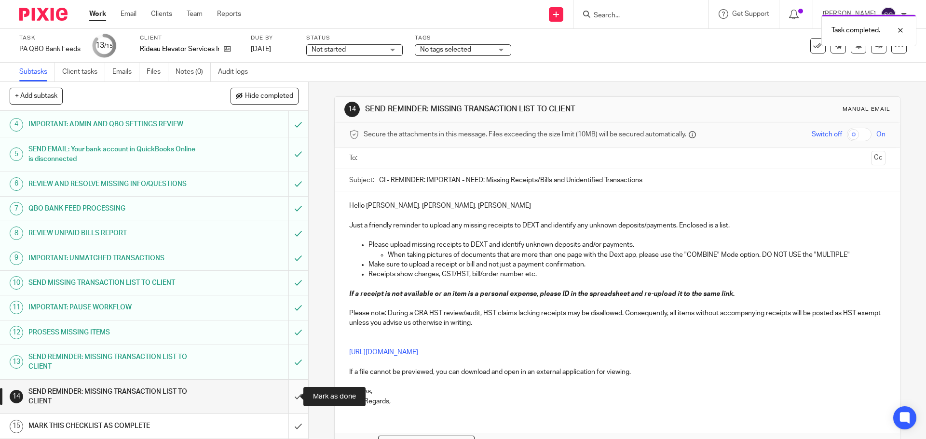
click at [289, 400] on input "submit" at bounding box center [154, 397] width 308 height 34
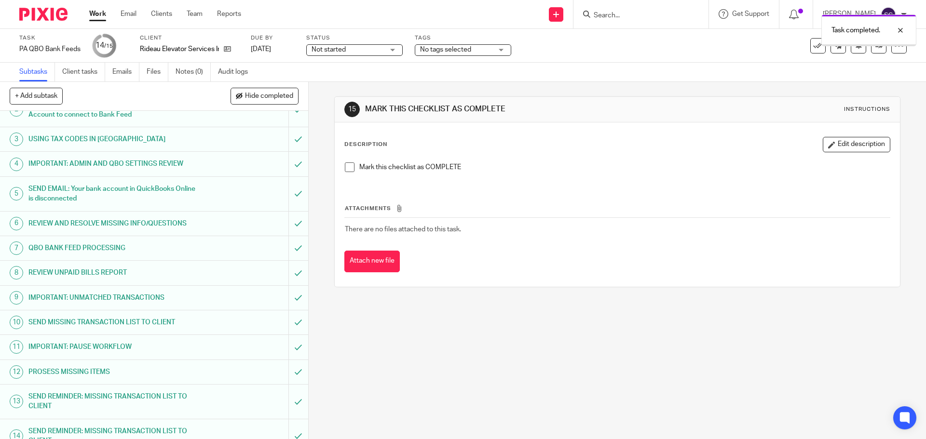
scroll to position [82, 0]
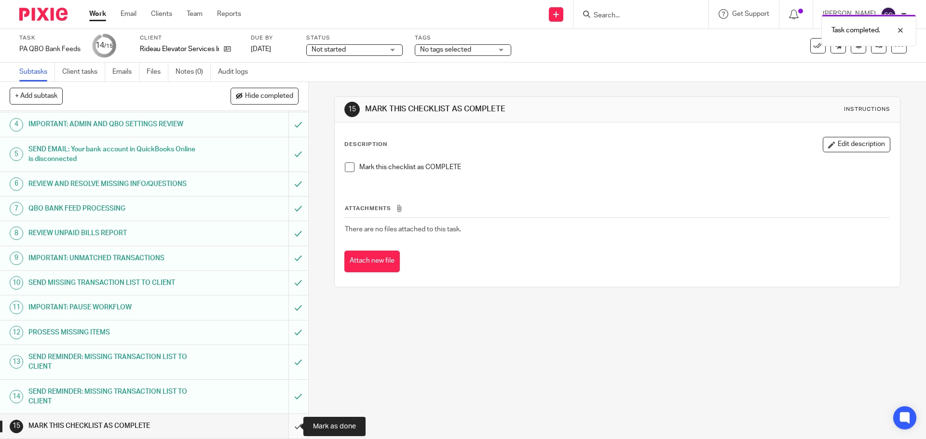
click at [288, 428] on input "submit" at bounding box center [154, 426] width 308 height 24
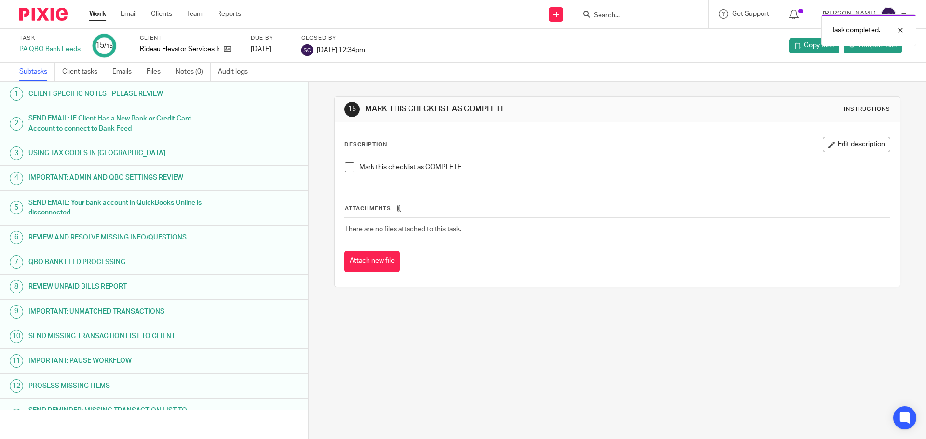
click at [97, 12] on link "Work" at bounding box center [97, 14] width 17 height 10
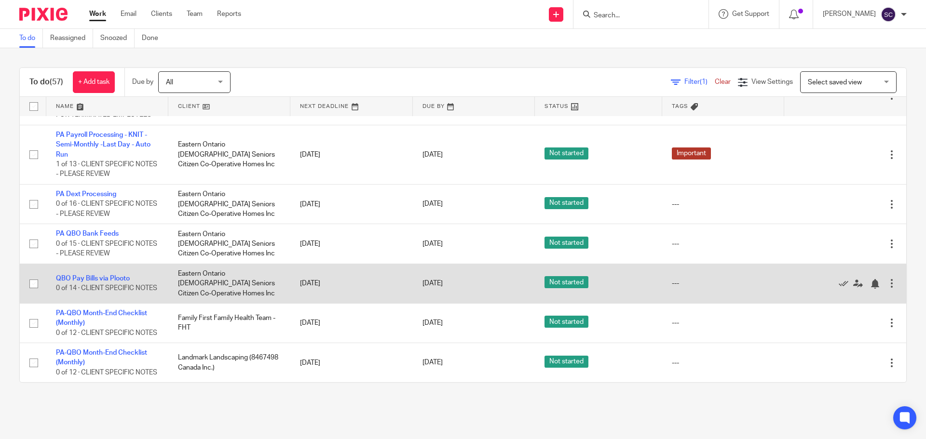
scroll to position [2441, 0]
